Goal: Task Accomplishment & Management: Manage account settings

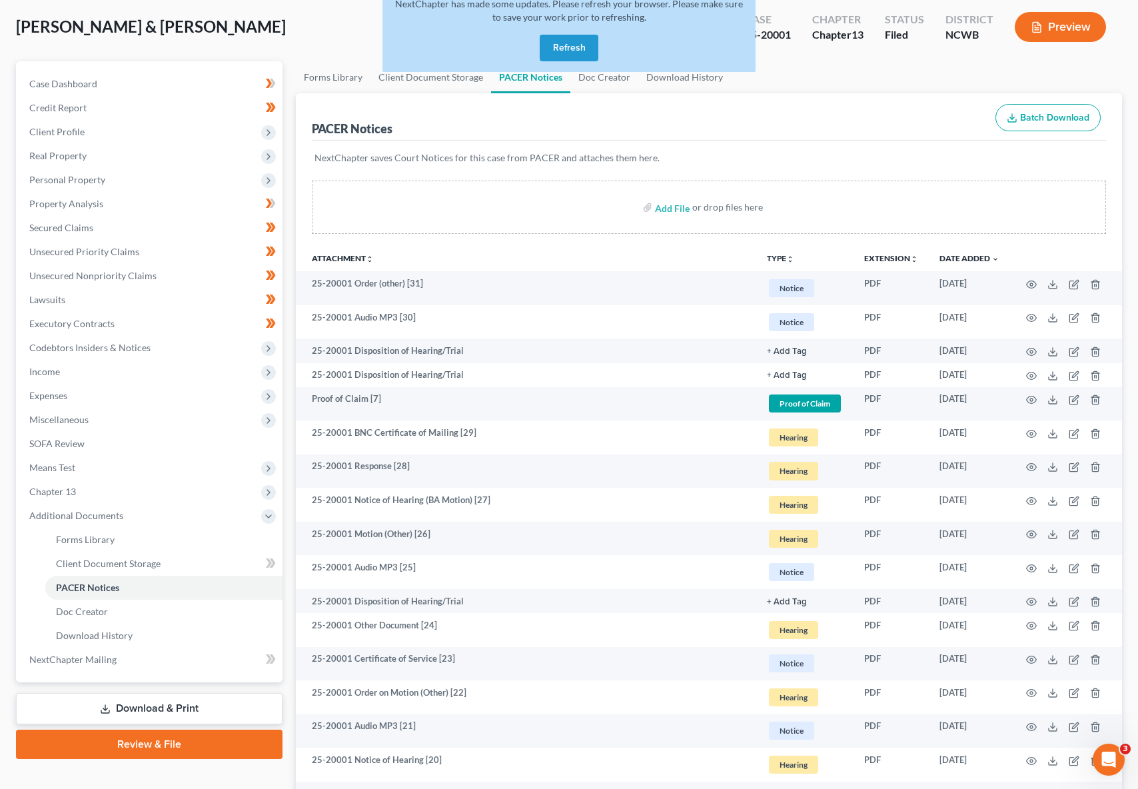
click at [547, 42] on button "Refresh" at bounding box center [569, 48] width 59 height 27
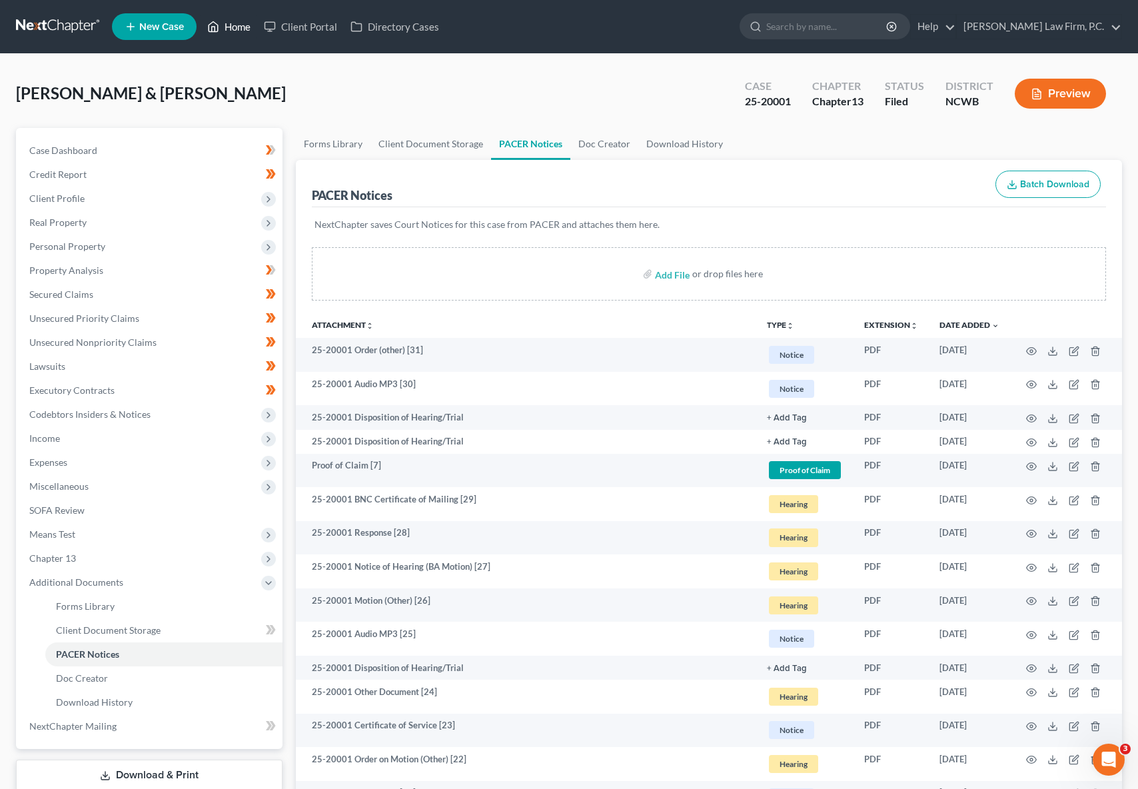
click at [233, 27] on link "Home" at bounding box center [229, 27] width 57 height 24
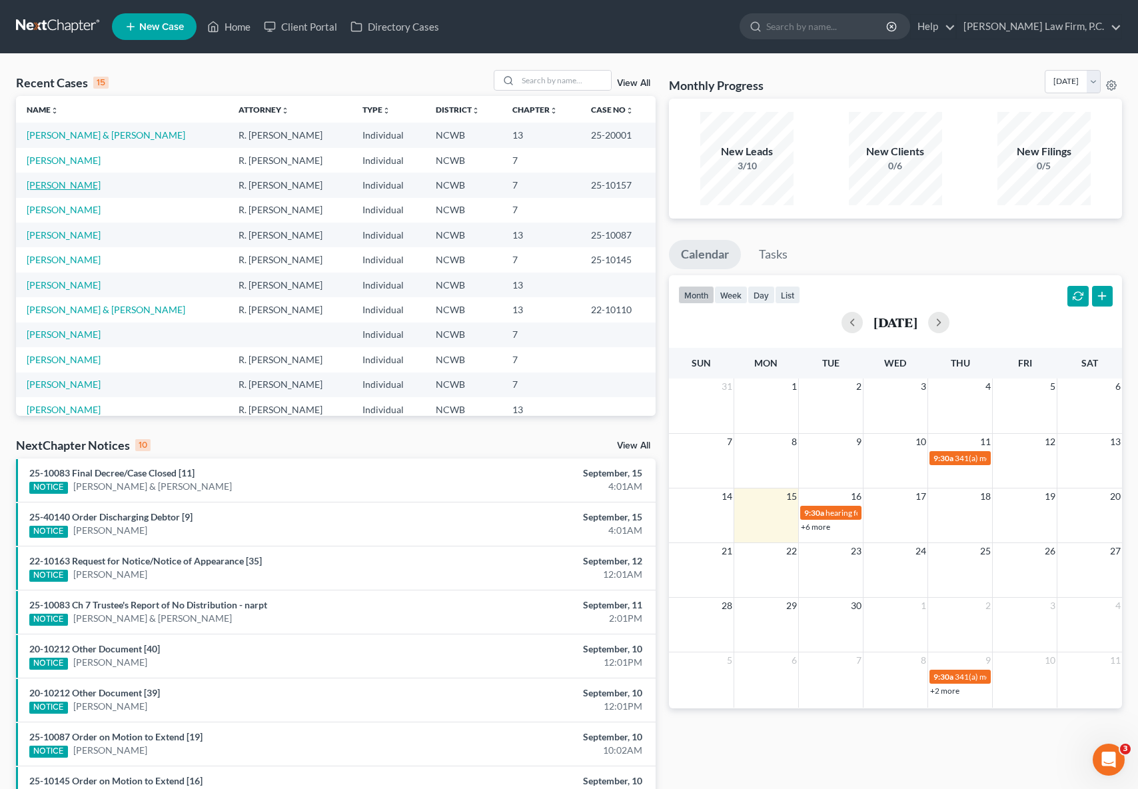
click at [46, 179] on link "Snyder, Kelsey" at bounding box center [64, 184] width 74 height 11
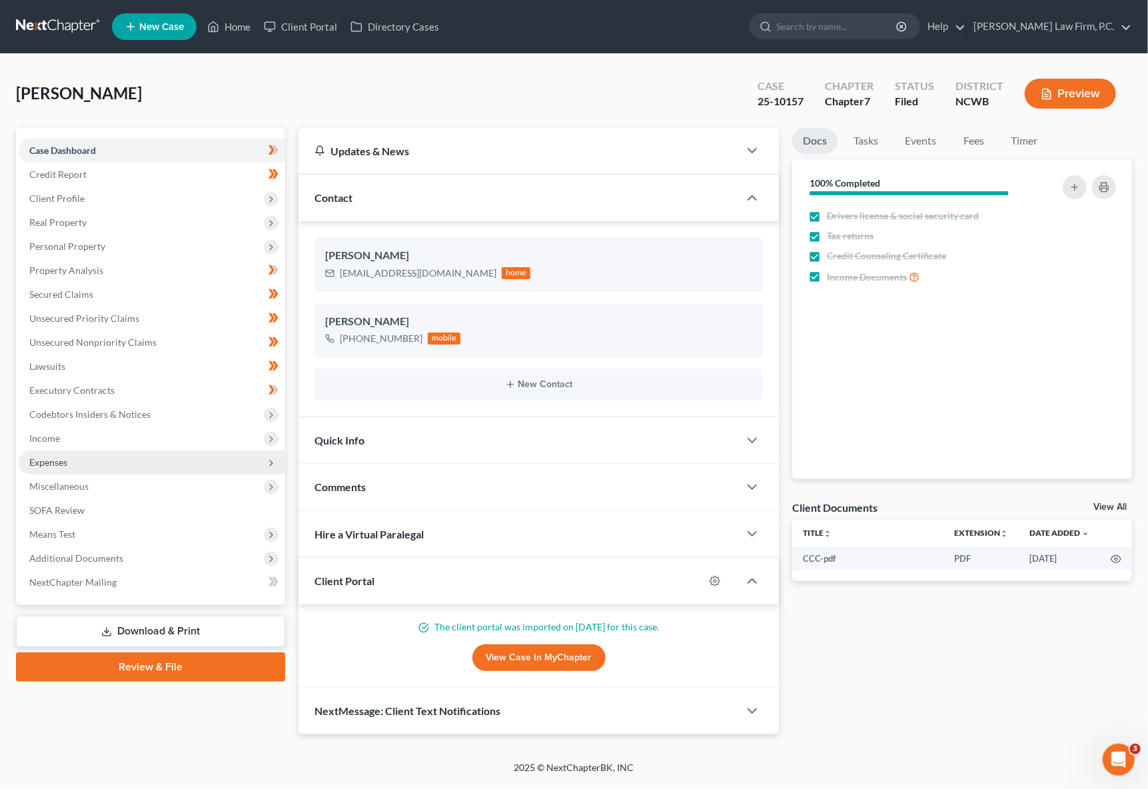
click at [51, 467] on span "Expenses" at bounding box center [152, 462] width 267 height 24
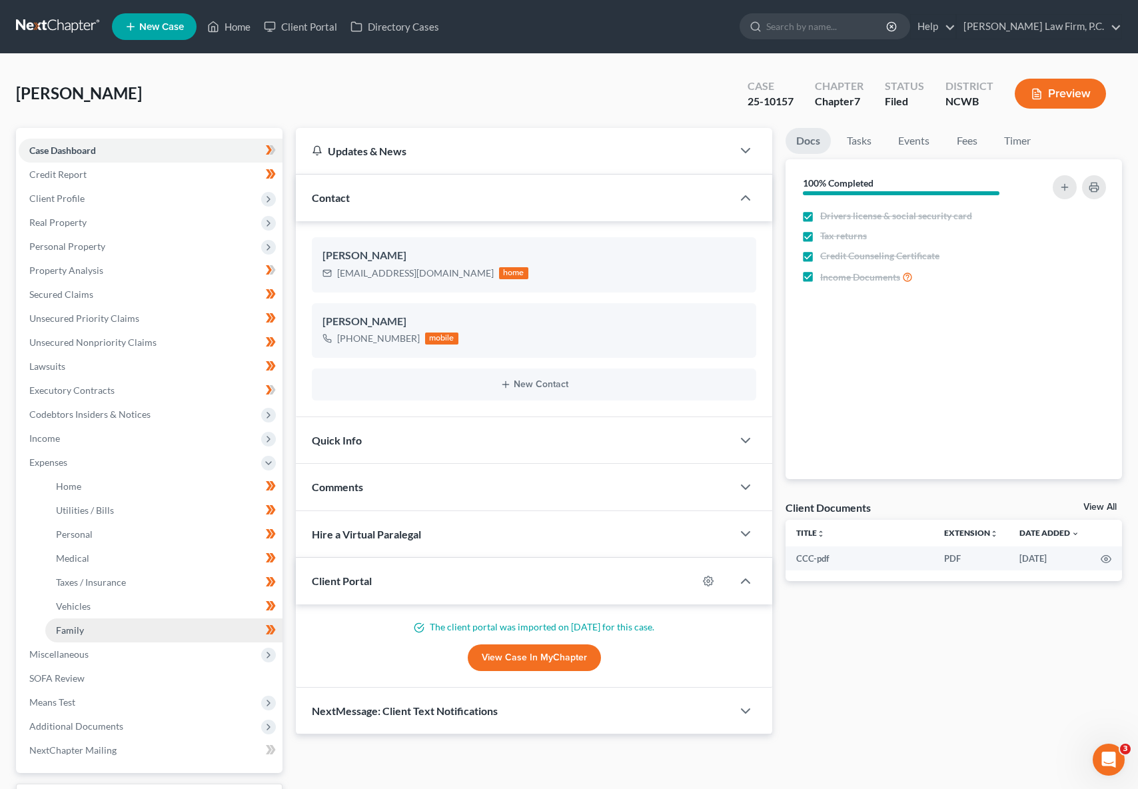
click at [69, 627] on span "Family" at bounding box center [70, 629] width 28 height 11
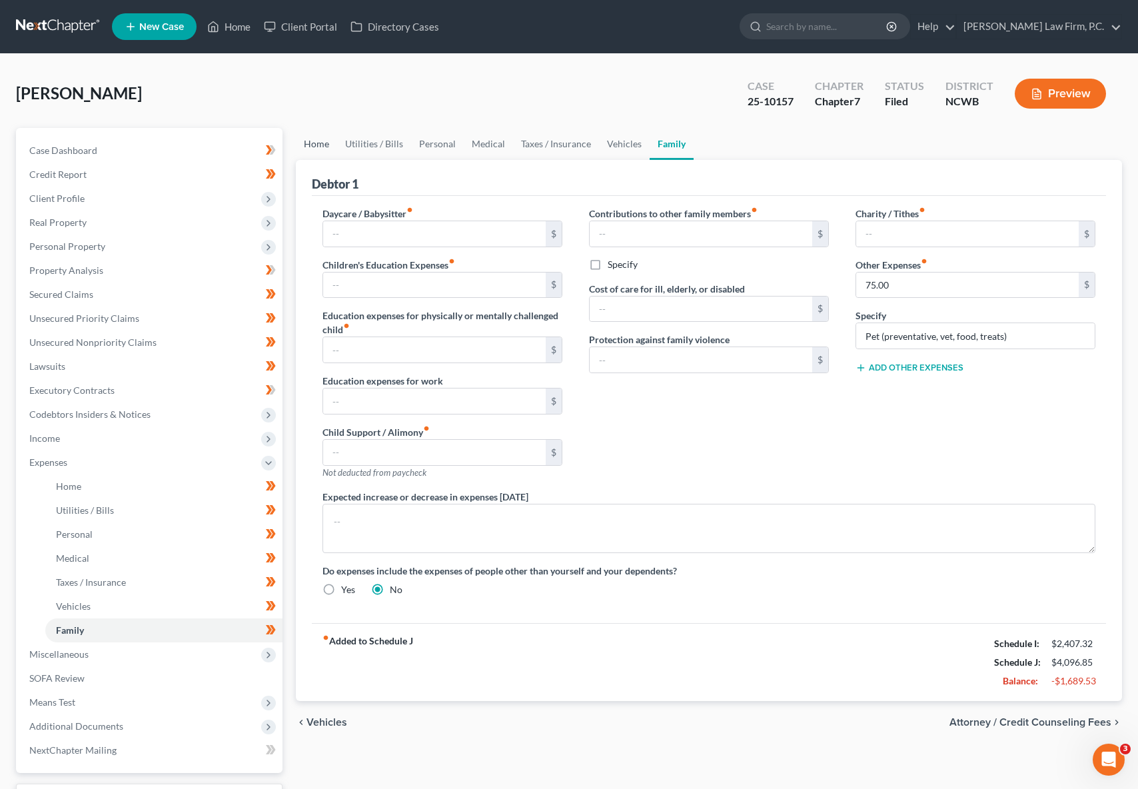
click at [320, 142] on link "Home" at bounding box center [316, 144] width 41 height 32
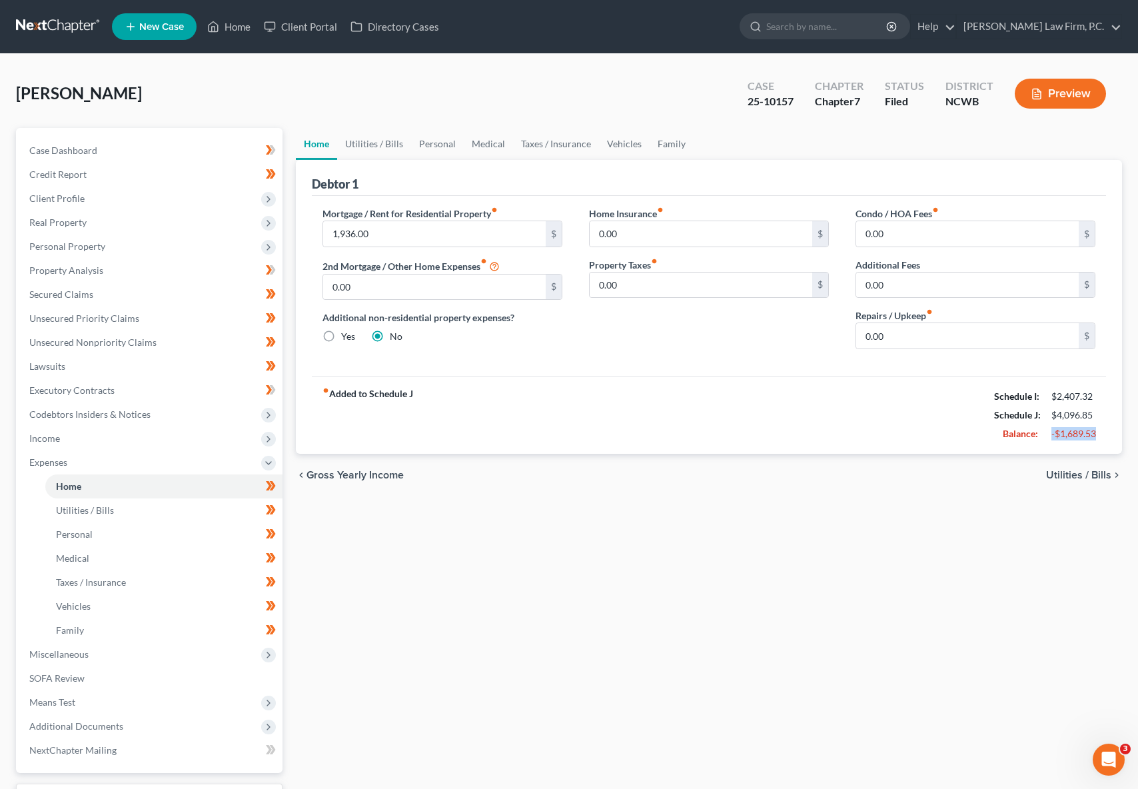
drag, startPoint x: 1110, startPoint y: 436, endPoint x: 1051, endPoint y: 439, distance: 58.7
click at [1051, 439] on div "Debtor 1 Mortgage / Rent for Residential Property fiber_manual_record 1,936.00 …" at bounding box center [709, 307] width 826 height 294
click at [590, 93] on div "Snyder, Kelsey Upgraded Case 25-10157 Chapter Chapter 7 Status Filed District N…" at bounding box center [569, 99] width 1106 height 58
click at [653, 674] on div "Home Utilities / Bills Personal Medical Taxes / Insurance Vehicles Family Debto…" at bounding box center [709, 489] width 840 height 722
click at [90, 508] on span "Utilities / Bills" at bounding box center [85, 509] width 58 height 11
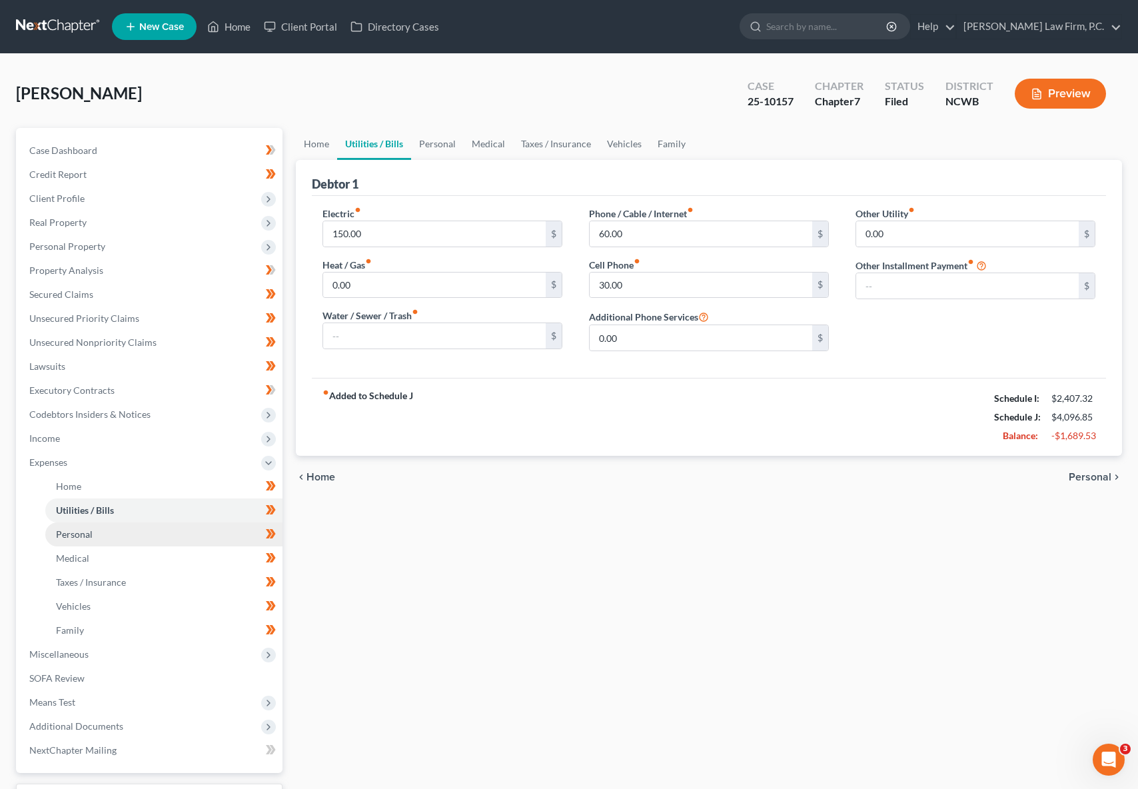
click at [67, 538] on span "Personal" at bounding box center [74, 533] width 37 height 11
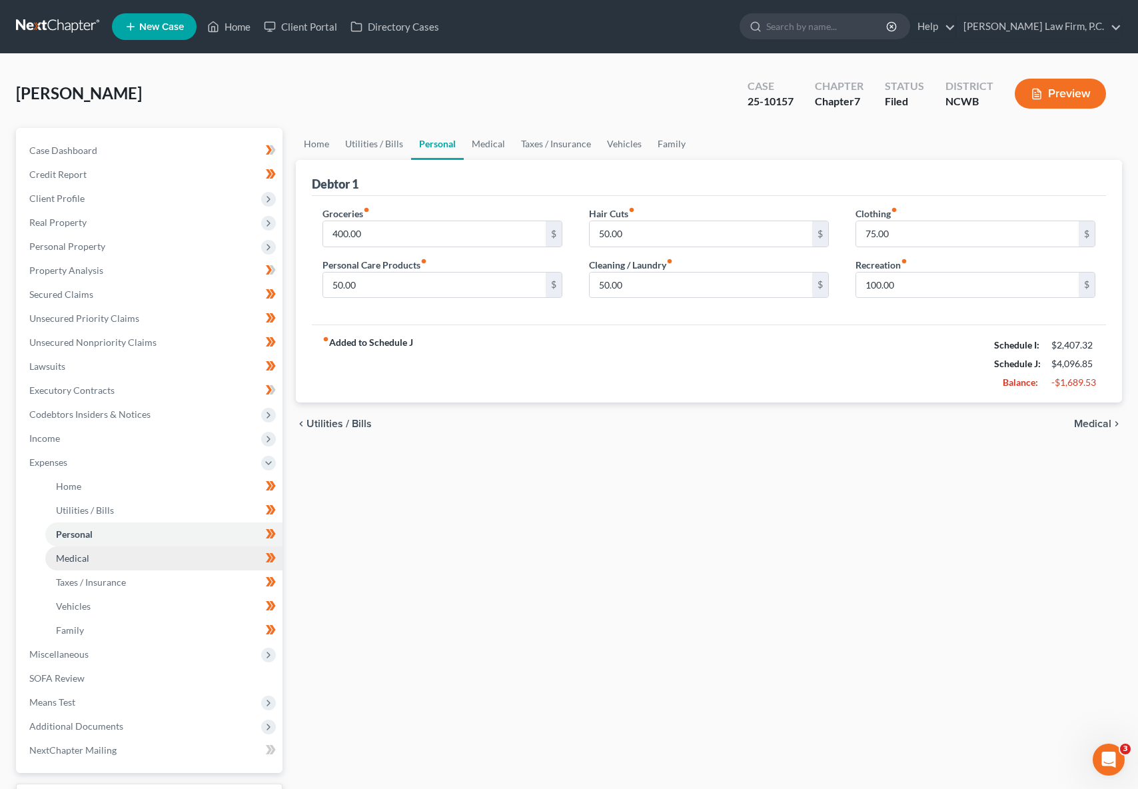
click at [65, 560] on span "Medical" at bounding box center [72, 557] width 33 height 11
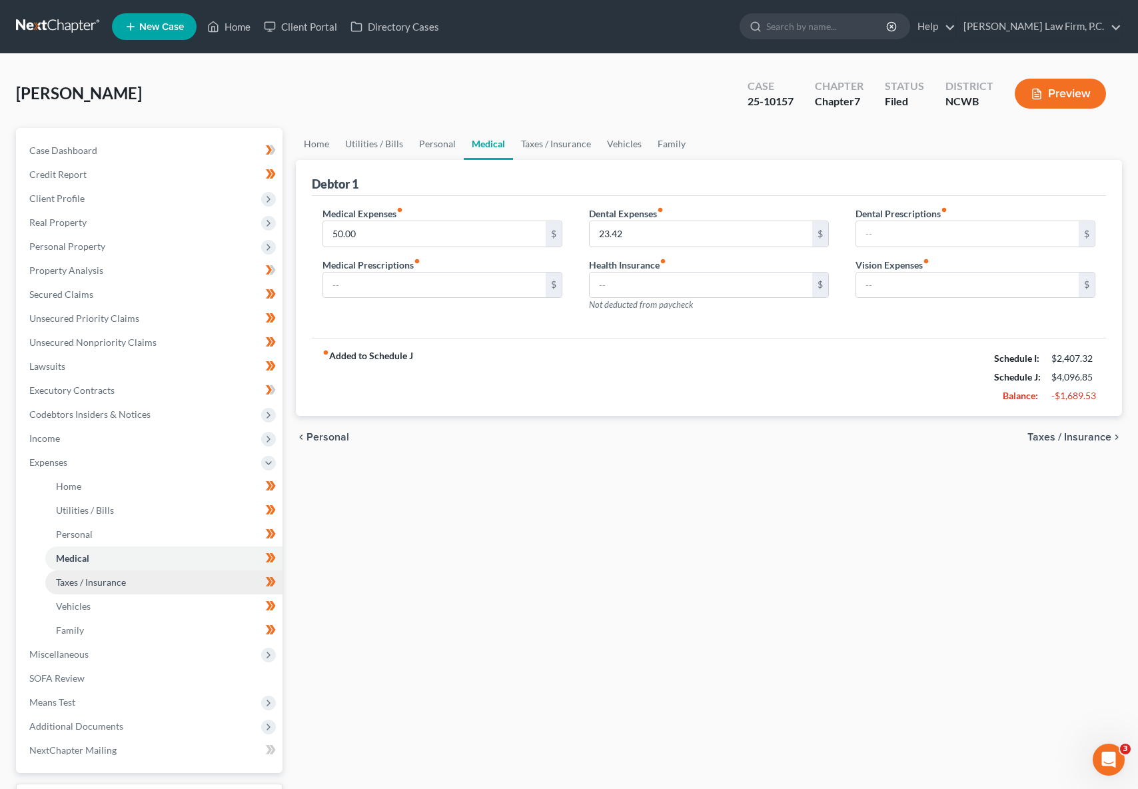
click at [67, 582] on span "Taxes / Insurance" at bounding box center [91, 581] width 70 height 11
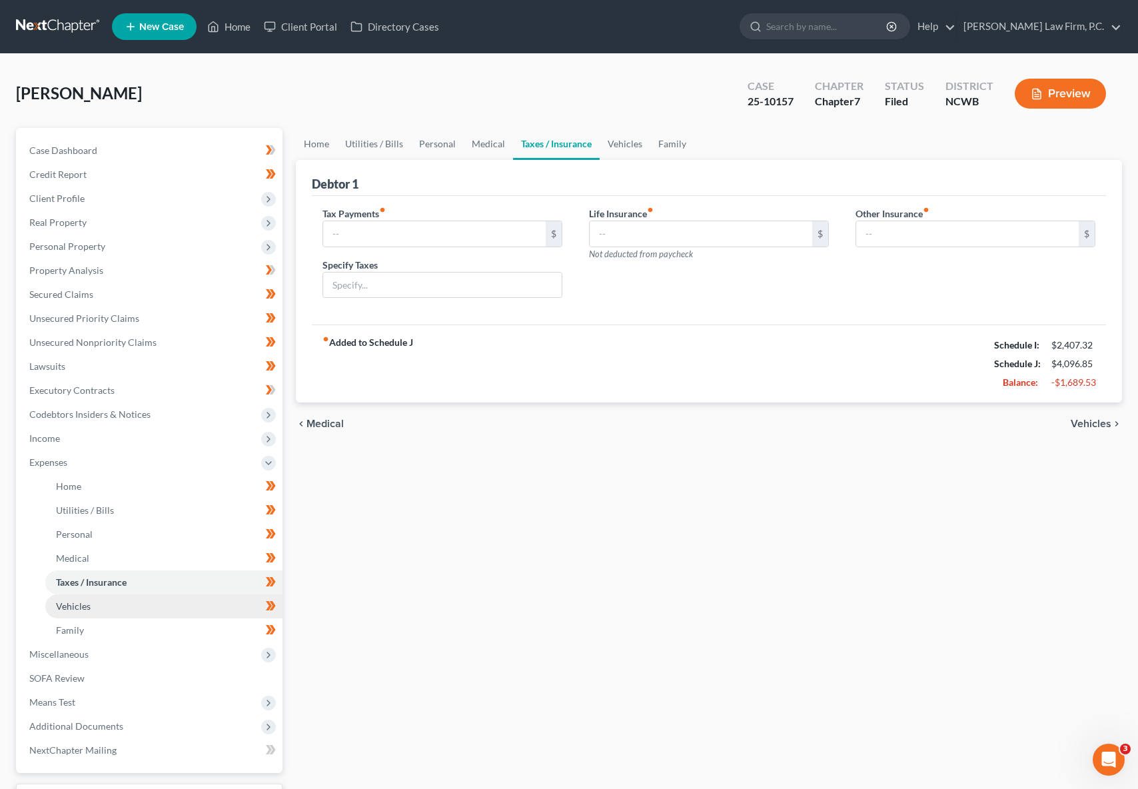
click at [67, 608] on span "Vehicles" at bounding box center [73, 605] width 35 height 11
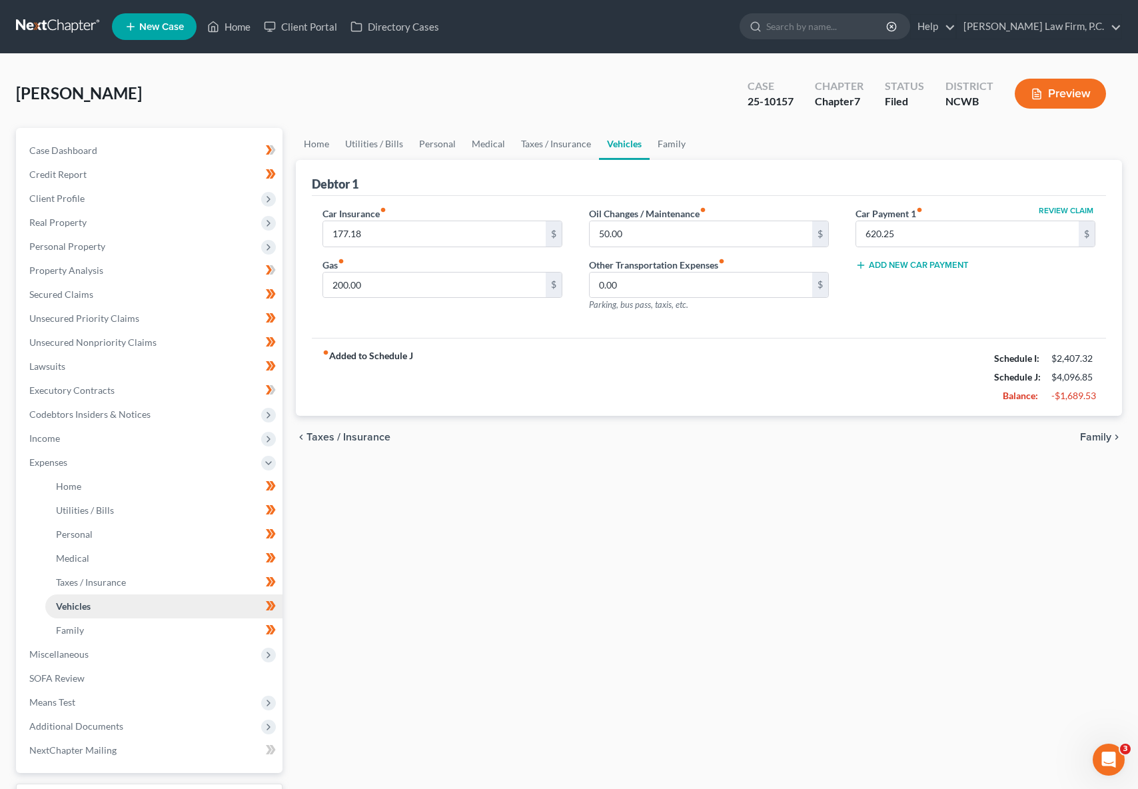
click at [67, 608] on span "Vehicles" at bounding box center [73, 605] width 35 height 11
click at [67, 607] on span "Vehicles" at bounding box center [73, 605] width 35 height 11
click at [81, 635] on link "Family" at bounding box center [163, 630] width 237 height 24
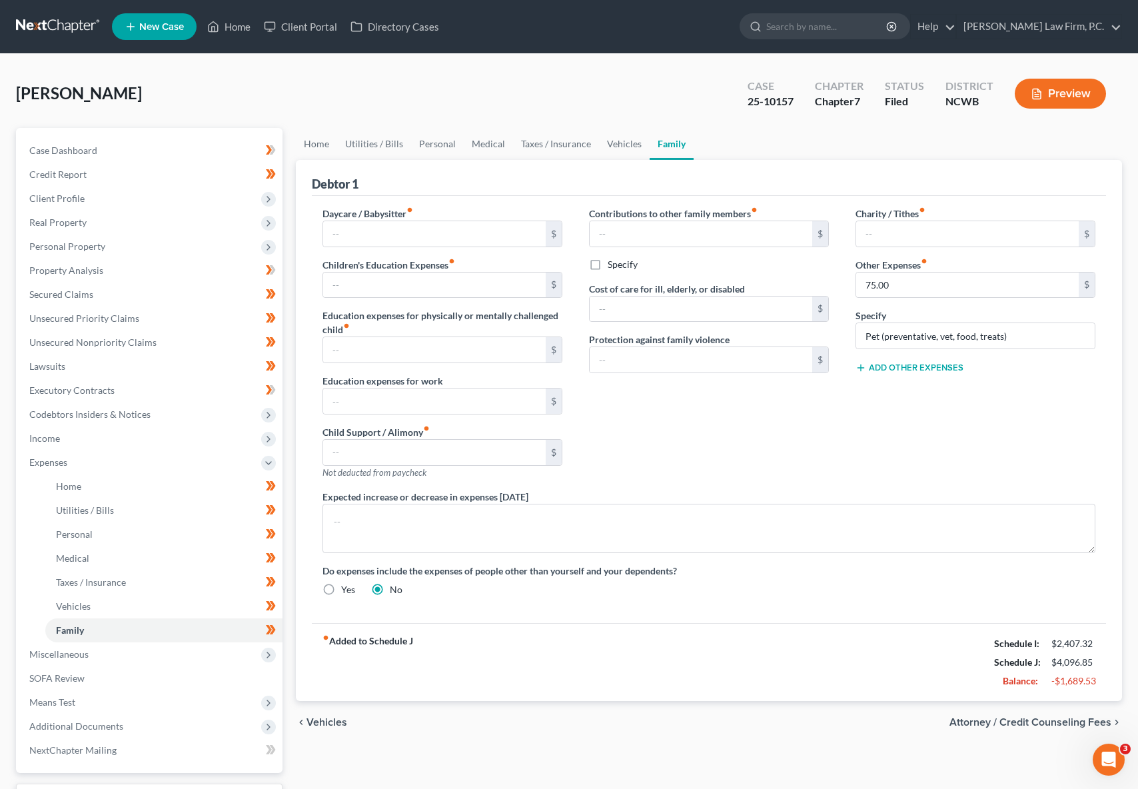
click at [828, 430] on div "Contributions to other family members fiber_manual_record $ Specify Cost of car…" at bounding box center [709, 348] width 267 height 283
click at [468, 96] on div "Snyder, Kelsey Upgraded Case 25-10157 Chapter Chapter 7 Status Filed District N…" at bounding box center [569, 99] width 1106 height 58
